Goal: Communication & Community: Participate in discussion

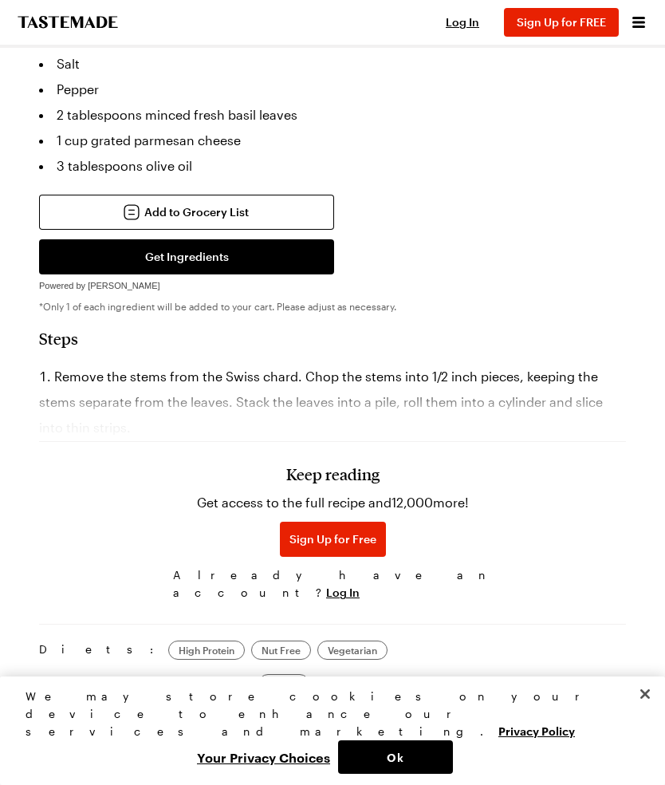
scroll to position [1167, 0]
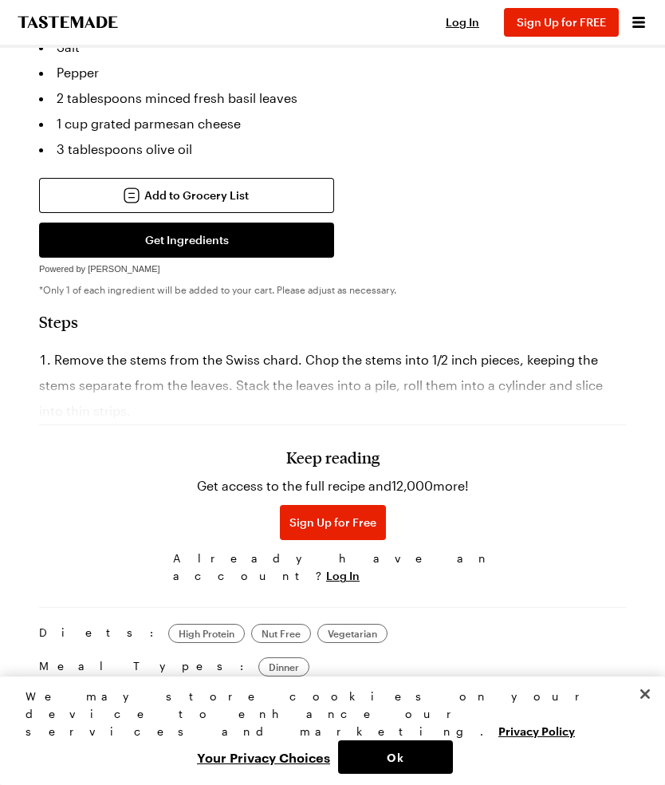
click at [360, 577] on span "Log In" at bounding box center [343, 576] width 34 height 16
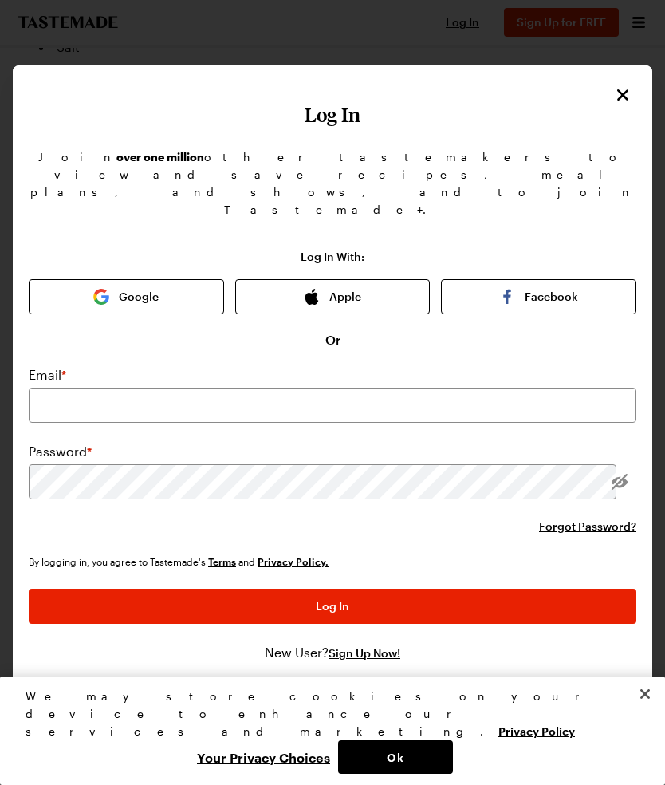
click at [126, 279] on button "Google" at bounding box center [126, 296] width 195 height 35
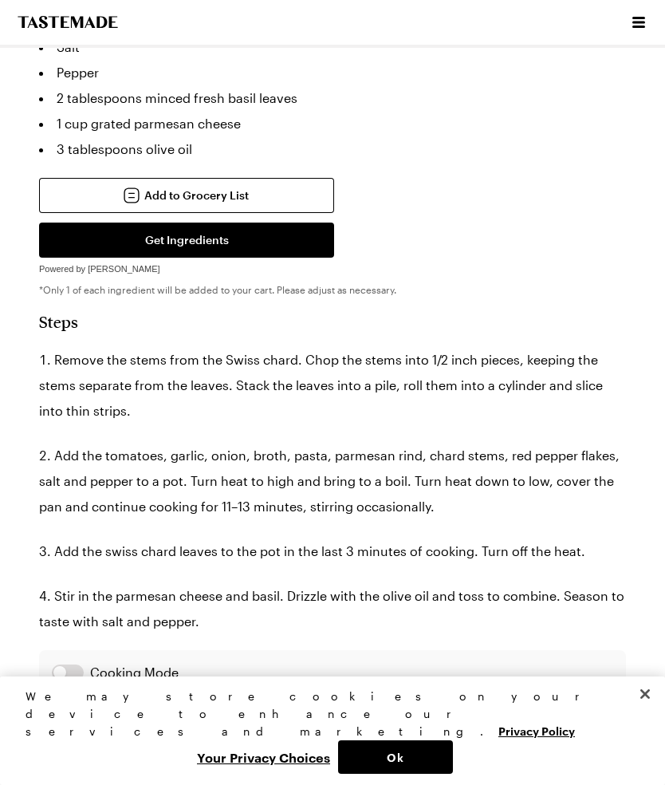
click at [417, 757] on button "Ok" at bounding box center [395, 757] width 115 height 34
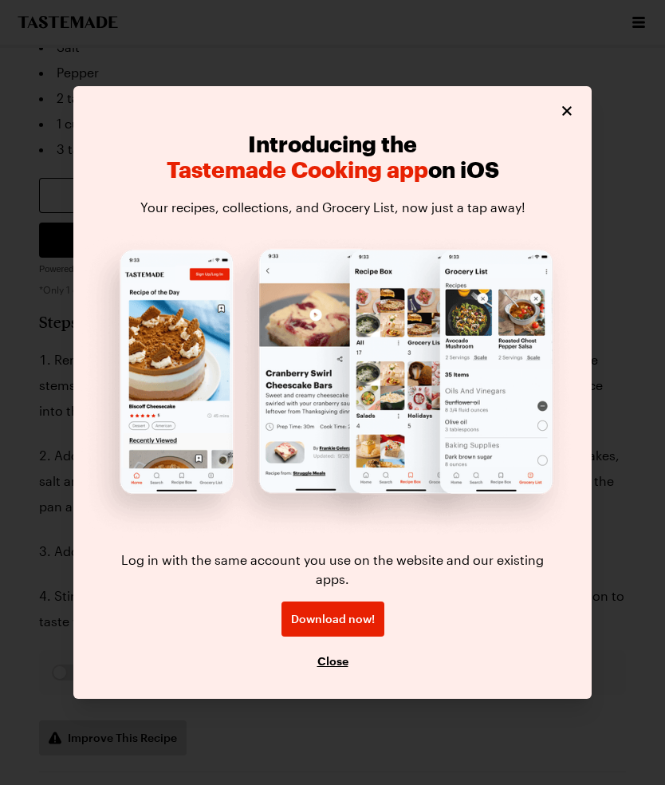
click at [569, 120] on button "Close" at bounding box center [567, 111] width 18 height 18
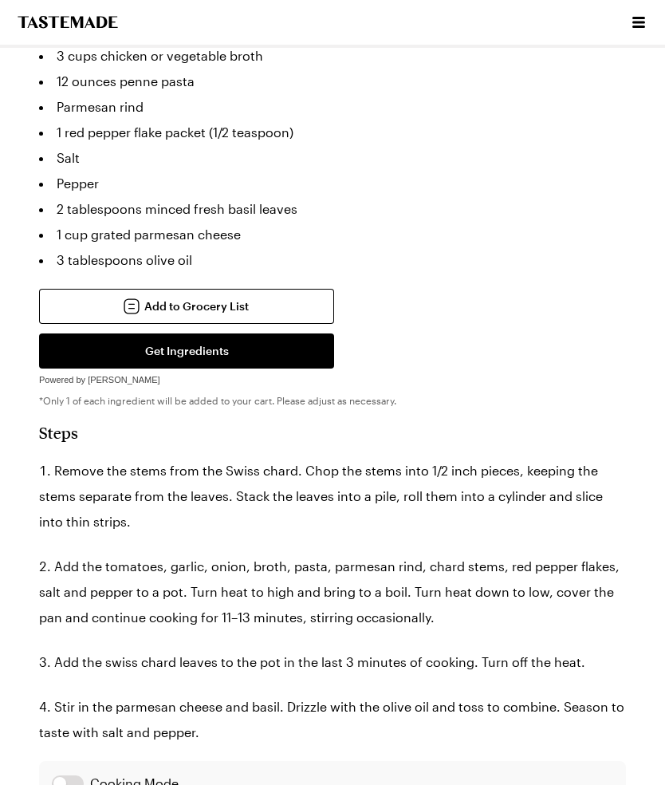
scroll to position [1123, 0]
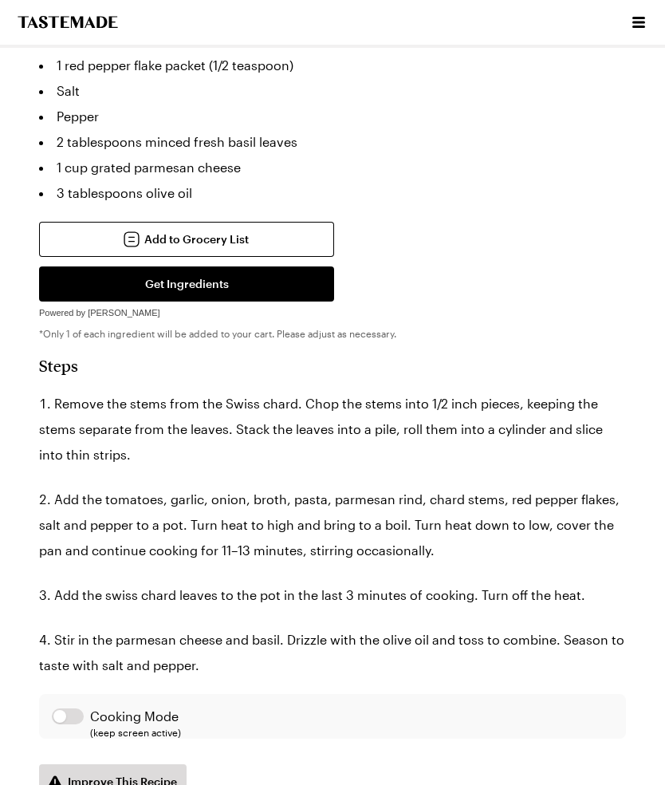
click at [522, 357] on h2 "Steps" at bounding box center [332, 365] width 587 height 19
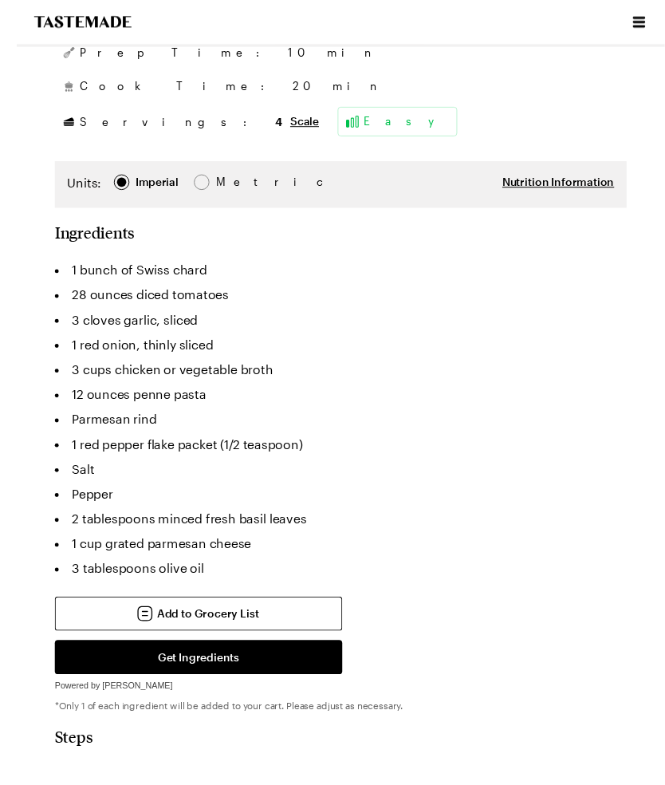
scroll to position [887, 0]
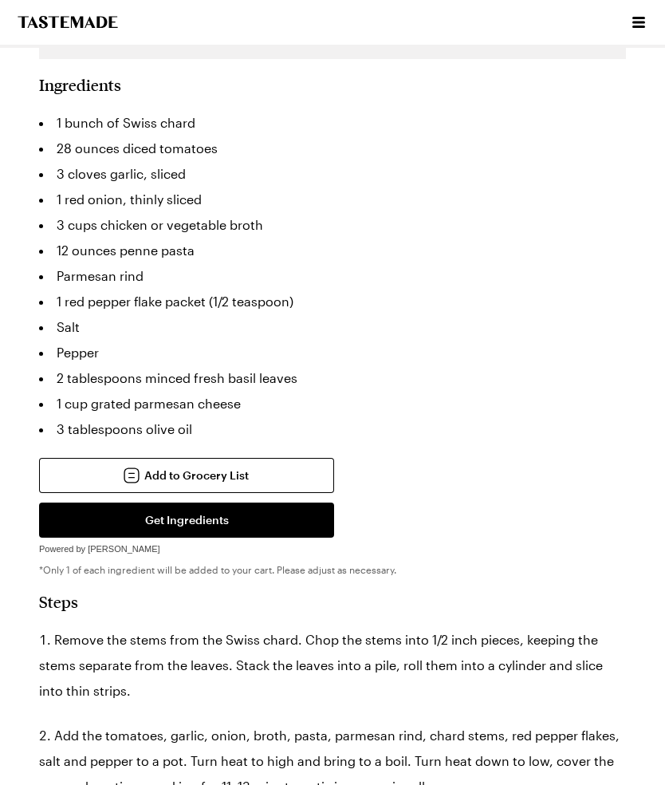
type textarea "x"
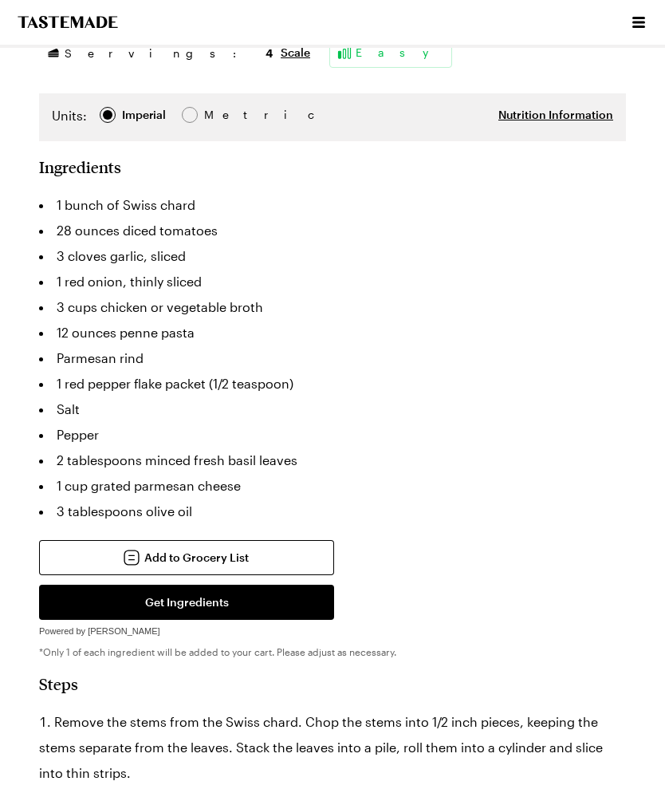
scroll to position [803, 0]
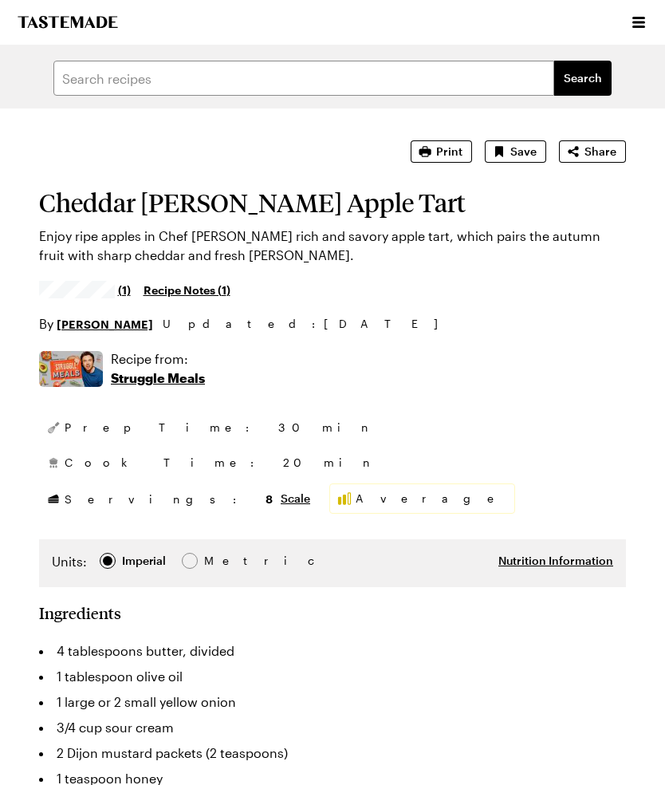
type textarea "x"
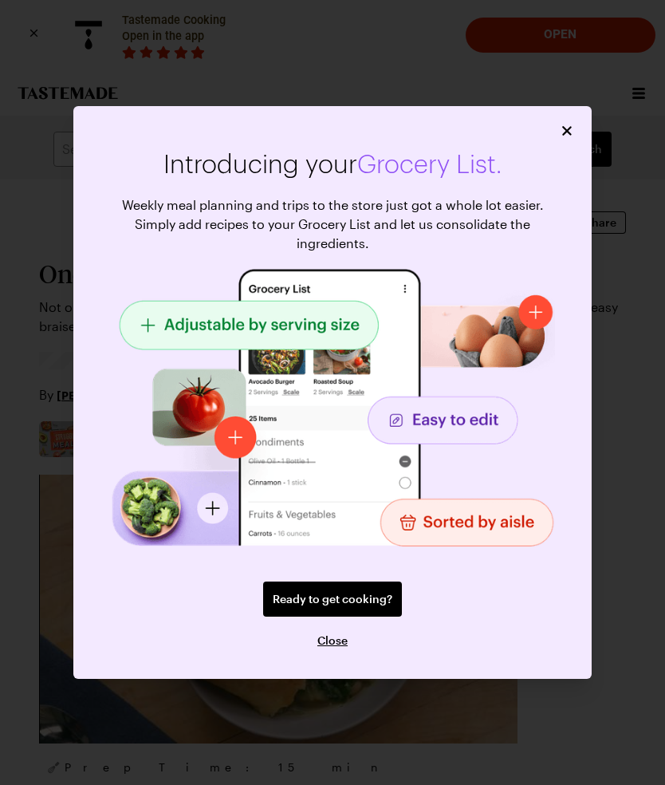
click at [563, 128] on icon "Close" at bounding box center [567, 132] width 10 height 10
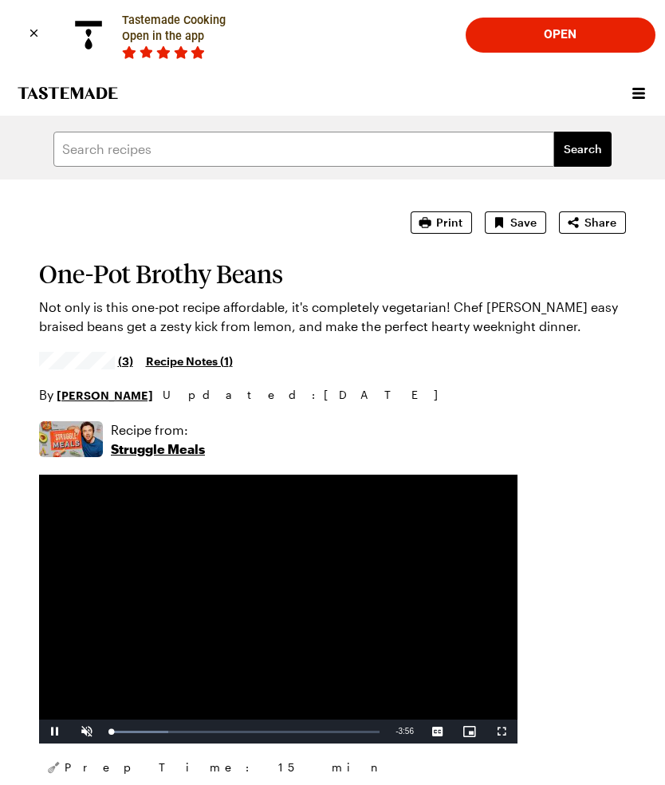
click at [214, 366] on link "Recipe Notes ( 1 )" at bounding box center [189, 361] width 87 height 18
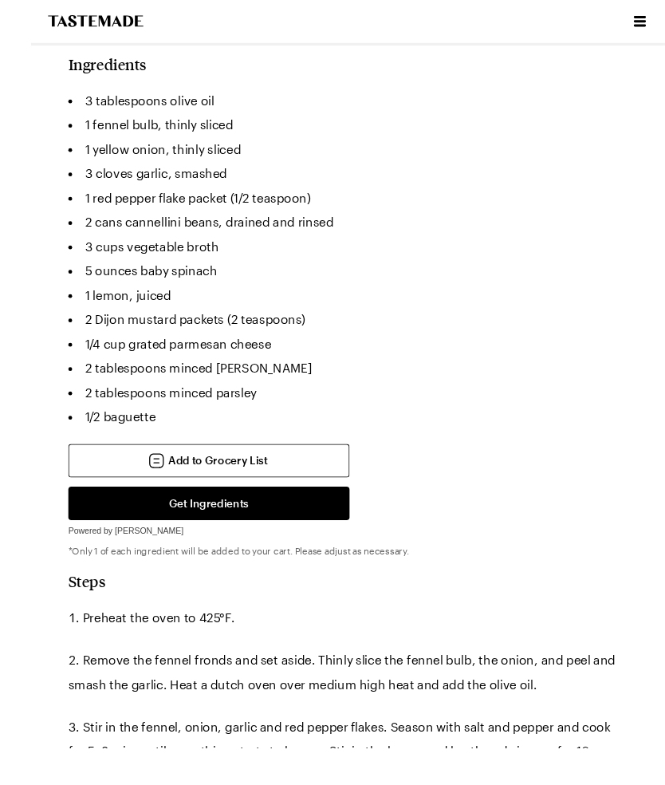
scroll to position [934, 0]
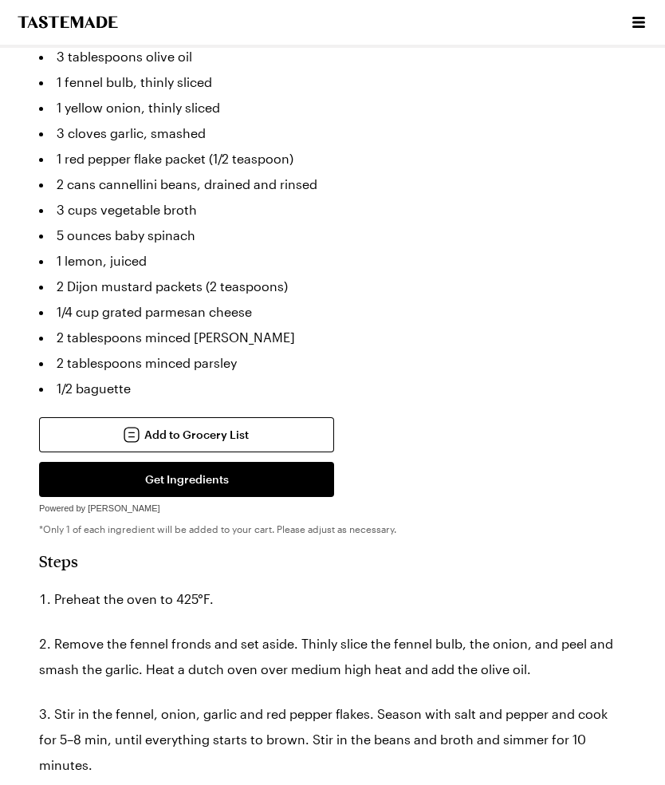
type textarea "x"
